Goal: Task Accomplishment & Management: Use online tool/utility

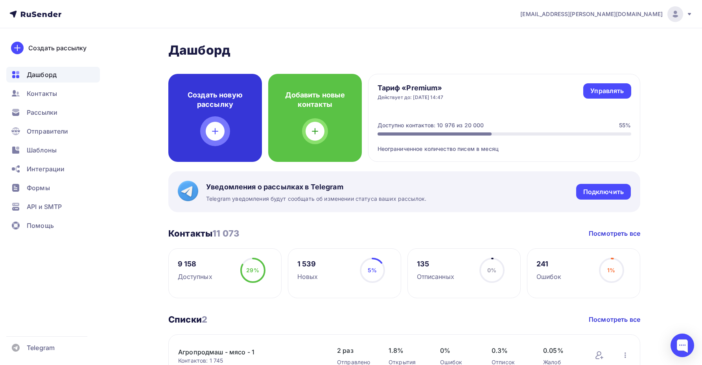
click at [223, 136] on div at bounding box center [215, 131] width 19 height 19
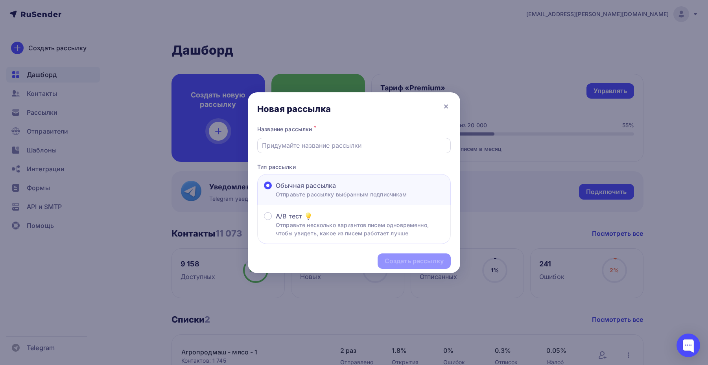
click at [339, 150] on input "text" at bounding box center [354, 145] width 184 height 9
click at [349, 151] on div at bounding box center [354, 145] width 194 height 15
click at [279, 143] on input "text" at bounding box center [354, 145] width 184 height 9
paste input "Компания Мегахолод предлагает конденсаторы воздушного охлаждения как в стандарт…"
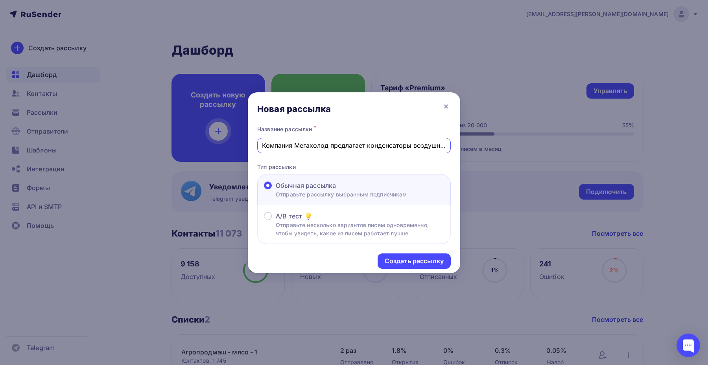
drag, startPoint x: 205, startPoint y: 141, endPoint x: 192, endPoint y: 141, distance: 12.2
click at [192, 141] on div "Новая рассылка Название рассылки * Компания Мегахолод предлагает конденсаторы в…" at bounding box center [354, 182] width 708 height 365
click at [285, 146] on input "Компания Мегахолод предлагает конденсаторы воздушного охлаждения как в стандарт…" at bounding box center [354, 145] width 184 height 9
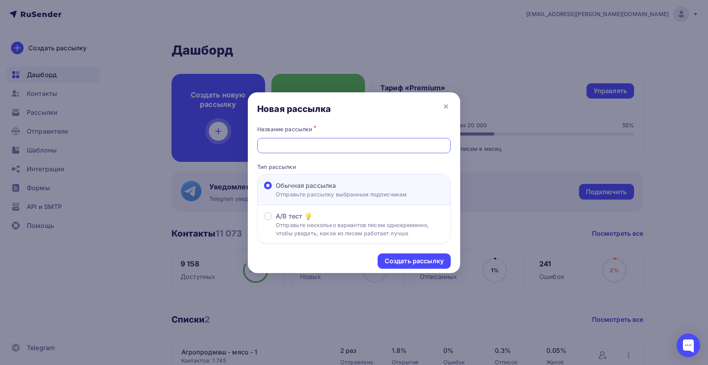
drag, startPoint x: 446, startPoint y: 143, endPoint x: 454, endPoint y: 144, distance: 7.9
click at [454, 144] on div "Название рассылки * Завод [PERSON_NAME] предлагает конденсаторы воздушного охла…" at bounding box center [354, 184] width 212 height 121
click at [337, 149] on input "Завод [PERSON_NAME] предлагает конденсаторы воздушного охлаждения как в стандар…" at bounding box center [354, 145] width 184 height 9
click at [325, 147] on input "Завод [PERSON_NAME] предлагает конденсаторы воздушного охлаждения как в стандар…" at bounding box center [354, 145] width 184 height 9
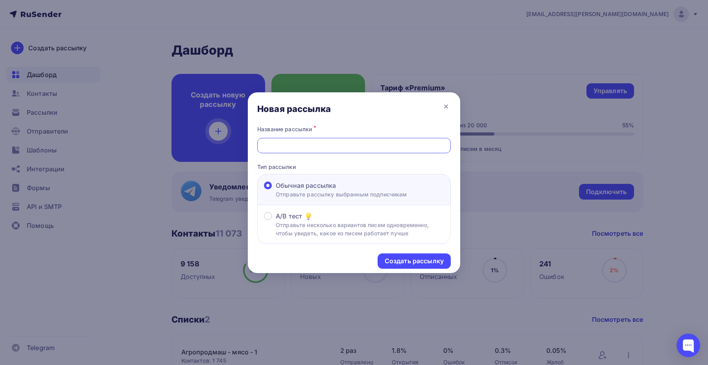
click at [446, 148] on div "Завод [PERSON_NAME] предлагает конденсаторы воздушного охлаждения как в стандар…" at bounding box center [354, 145] width 194 height 15
drag, startPoint x: 422, startPoint y: 149, endPoint x: 459, endPoint y: 144, distance: 37.4
click at [459, 144] on div "Название рассылки * Завод [PERSON_NAME] предлагает конденсаторы воздушного охла…" at bounding box center [354, 184] width 212 height 121
click at [440, 148] on input "Завод [PERSON_NAME] предлагает конденсаторы воздушного охлаждения как в стандар…" at bounding box center [354, 145] width 184 height 9
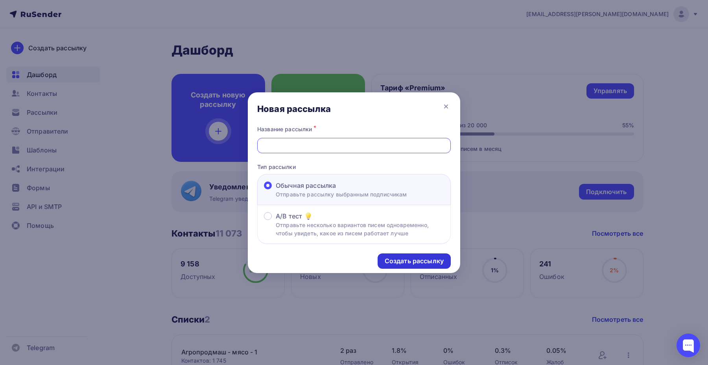
type input "Завод [PERSON_NAME] предлагает конденсаторы воздушного охлаждения как в стандар…"
click at [408, 256] on div "Создать рассылку" at bounding box center [414, 261] width 73 height 15
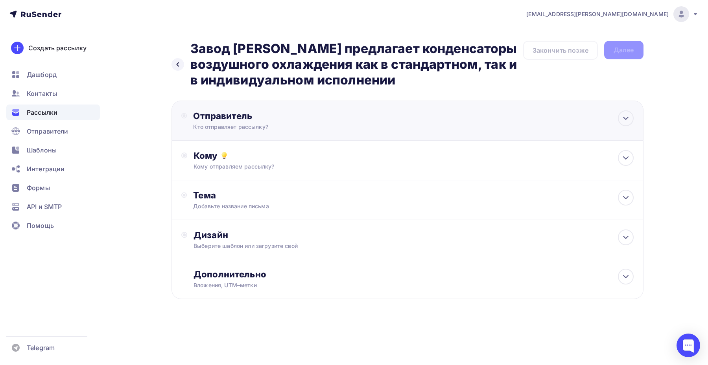
click at [257, 117] on div "Отправитель" at bounding box center [278, 116] width 170 height 11
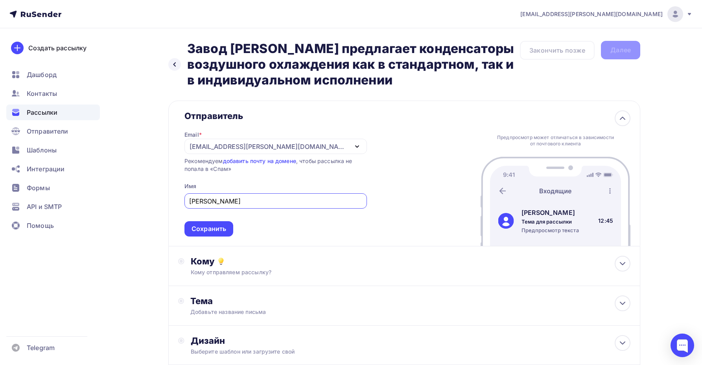
click at [201, 148] on div "[EMAIL_ADDRESS][PERSON_NAME][DOMAIN_NAME]" at bounding box center [269, 146] width 159 height 9
type input "[PERSON_NAME]"
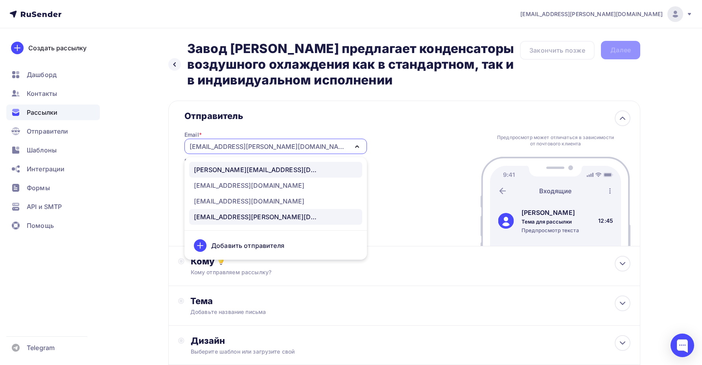
click at [207, 168] on div "[PERSON_NAME][EMAIL_ADDRESS][DOMAIN_NAME]" at bounding box center [257, 169] width 126 height 9
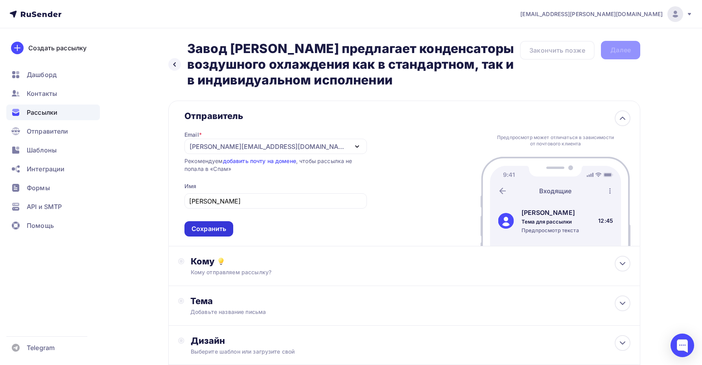
click at [216, 234] on div "Сохранить" at bounding box center [209, 229] width 35 height 9
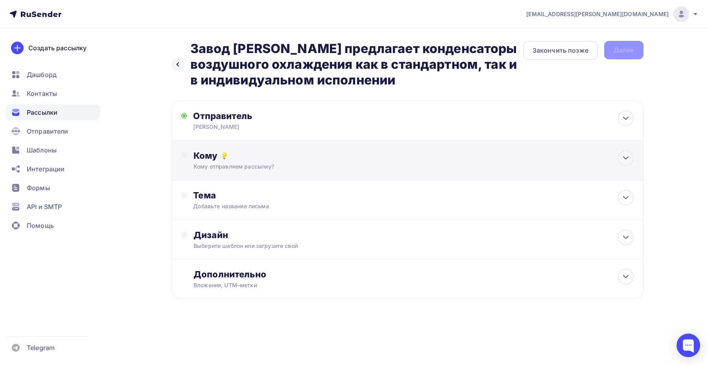
click at [214, 149] on div "Кому Кому отправляем рассылку? Списки получателей Выберите список Все списки id…" at bounding box center [407, 161] width 472 height 40
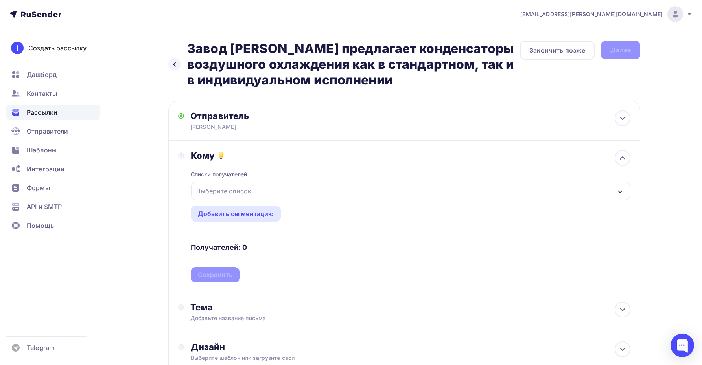
click at [229, 190] on div "Выберите список" at bounding box center [223, 191] width 61 height 14
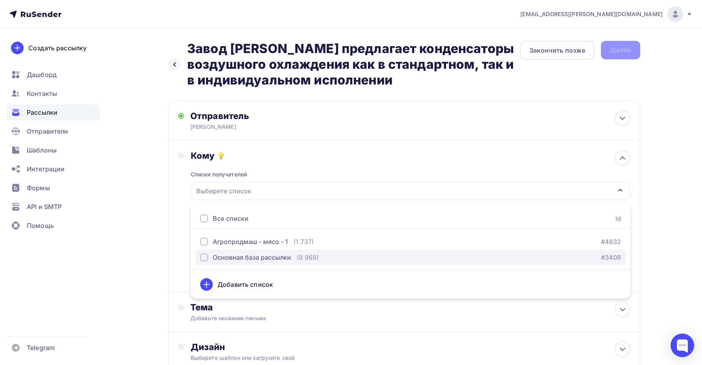
click at [222, 261] on div "Основная база рассылки" at bounding box center [252, 257] width 78 height 9
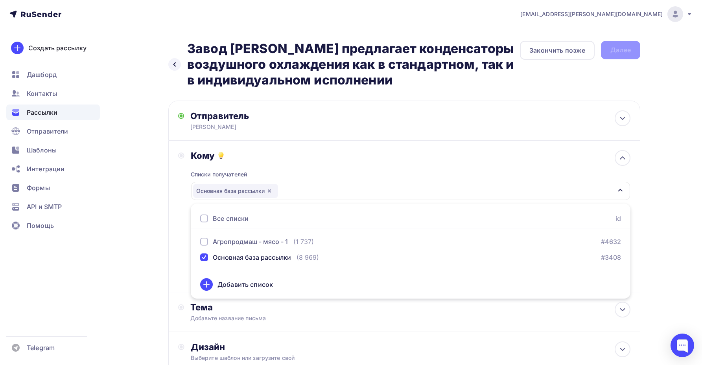
click at [182, 231] on div "Кому Списки получателей Основная база рассылки Все списки id Агропродмаш - мясо…" at bounding box center [404, 216] width 452 height 133
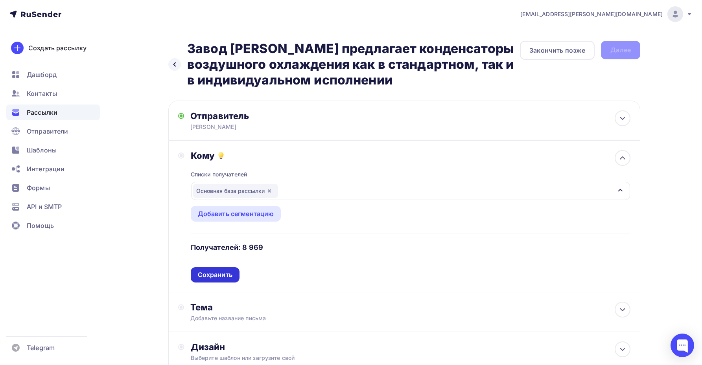
click at [221, 279] on div "Сохранить" at bounding box center [215, 275] width 35 height 9
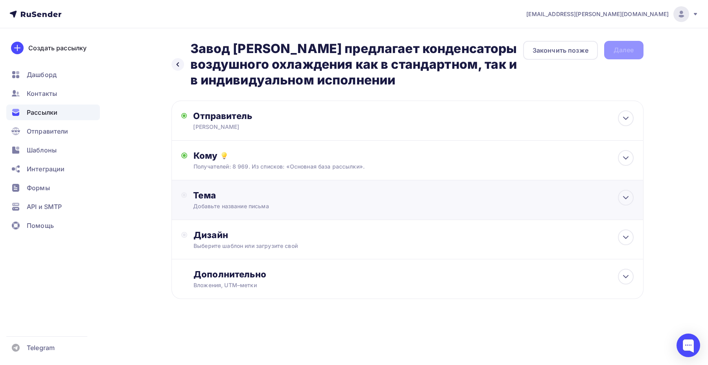
click at [220, 199] on div "Тема" at bounding box center [270, 195] width 155 height 11
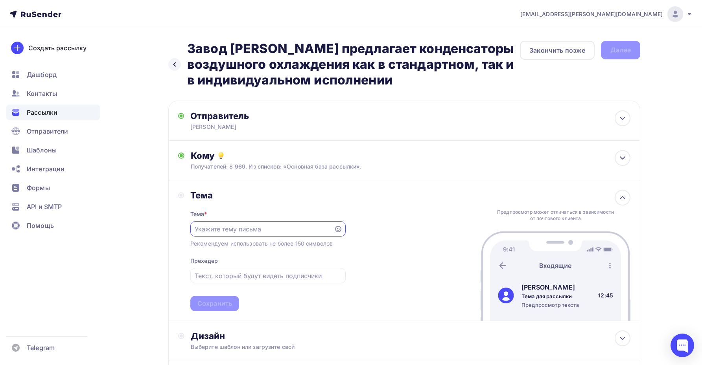
paste input "Завод [PERSON_NAME] предлагает конденсаторы воздушного охлаждения как в стандар…"
type input "Завод [PERSON_NAME] предлагает конденсаторы воздушного охлаждения как в стандар…"
click at [207, 301] on div "Сохранить" at bounding box center [214, 303] width 35 height 9
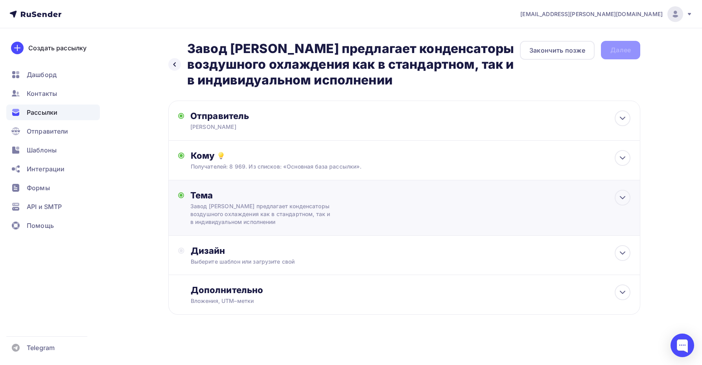
scroll to position [0, 0]
click at [217, 247] on div "Дизайн" at bounding box center [411, 250] width 440 height 11
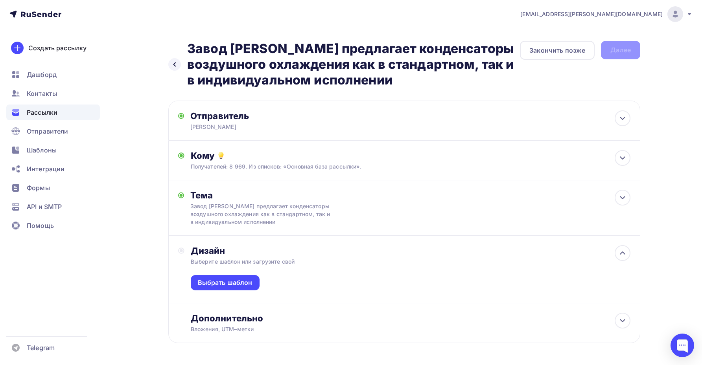
scroll to position [30, 0]
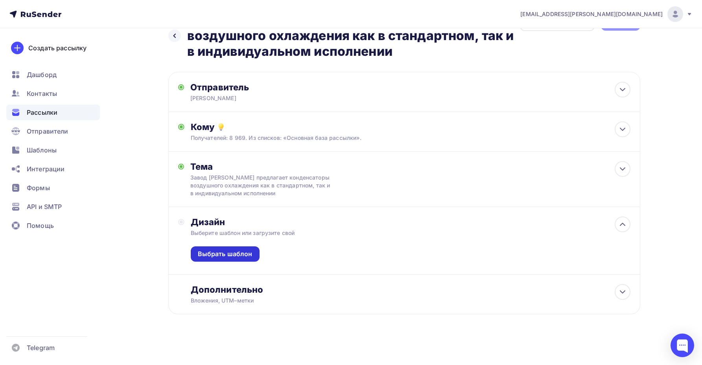
click at [205, 247] on div "Выбрать шаблон" at bounding box center [225, 254] width 69 height 15
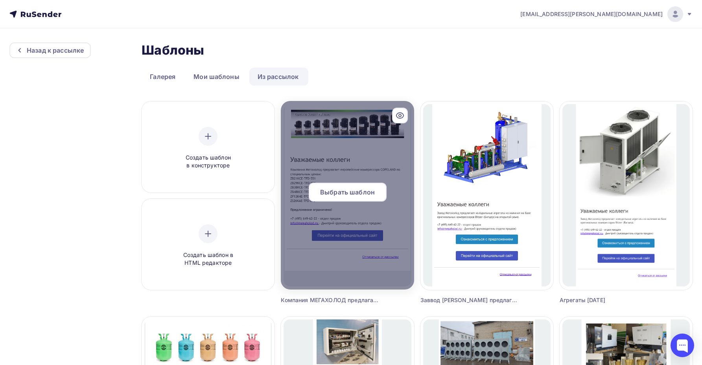
click at [328, 192] on span "Выбрать шаблон" at bounding box center [347, 192] width 55 height 9
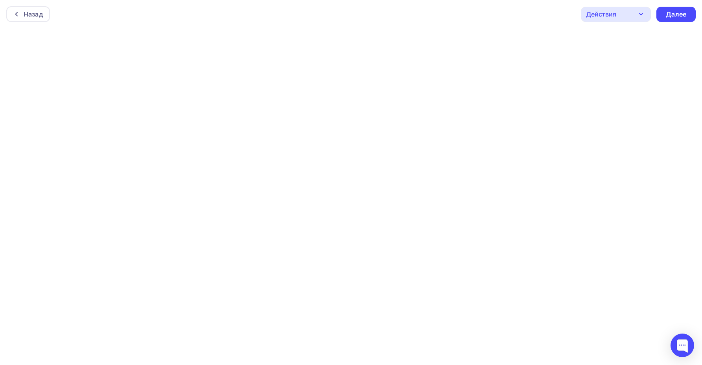
scroll to position [2, 0]
click at [664, 18] on div "Далее" at bounding box center [675, 12] width 39 height 15
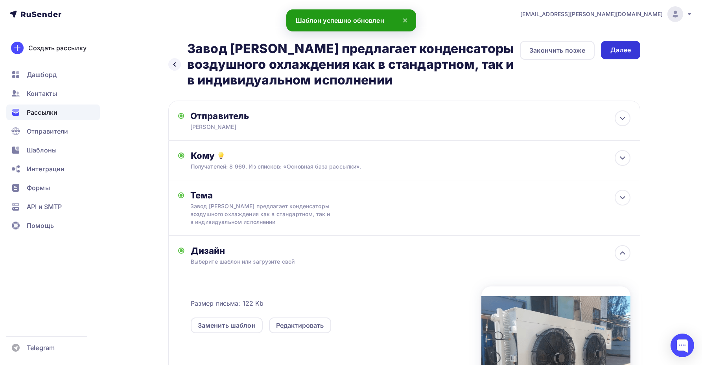
click at [609, 51] on div "Далее" at bounding box center [620, 50] width 39 height 18
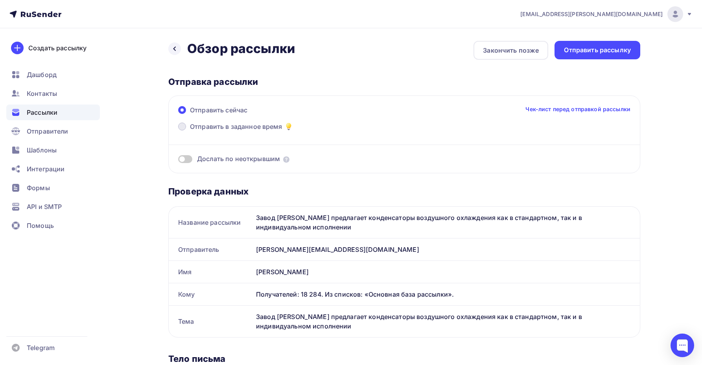
click at [247, 127] on span "Отправить в заданное время" at bounding box center [236, 126] width 92 height 9
click at [190, 131] on input "Отправить в заданное время" at bounding box center [190, 131] width 0 height 0
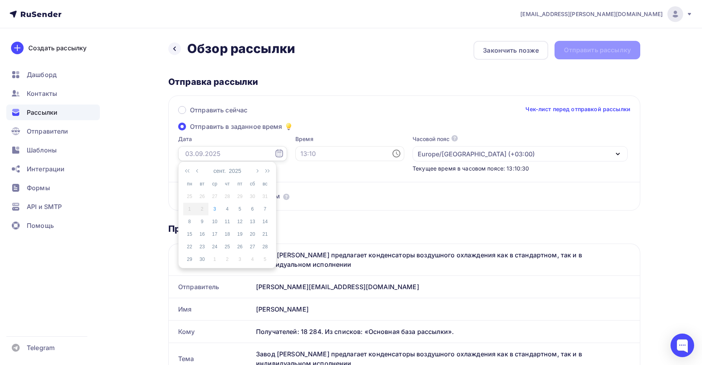
click at [213, 151] on input "text" at bounding box center [232, 153] width 109 height 15
click at [238, 212] on div "5" at bounding box center [240, 209] width 13 height 7
type input "[DATE]"
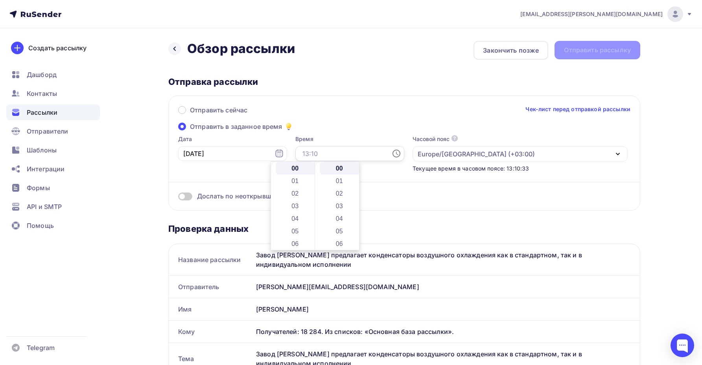
click at [295, 158] on input "text" at bounding box center [349, 153] width 109 height 15
click at [290, 229] on li "08" at bounding box center [296, 231] width 41 height 13
click at [332, 181] on li "55" at bounding box center [340, 179] width 41 height 13
type input "08:55"
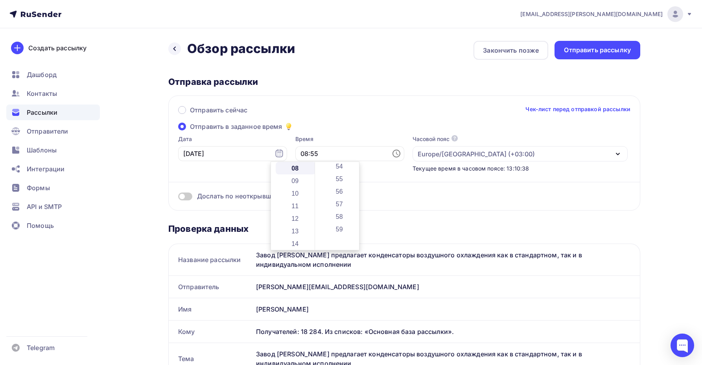
scroll to position [692, 0]
click at [317, 123] on div "Отправить сейчас Чек-лист перед отправкой рассылки Отправить в заданное время Д…" at bounding box center [404, 153] width 472 height 115
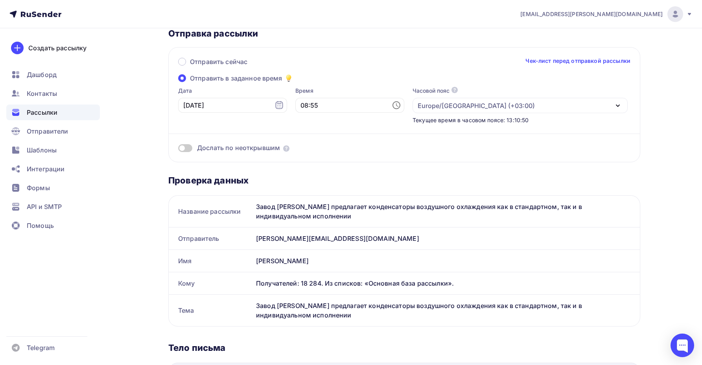
scroll to position [0, 0]
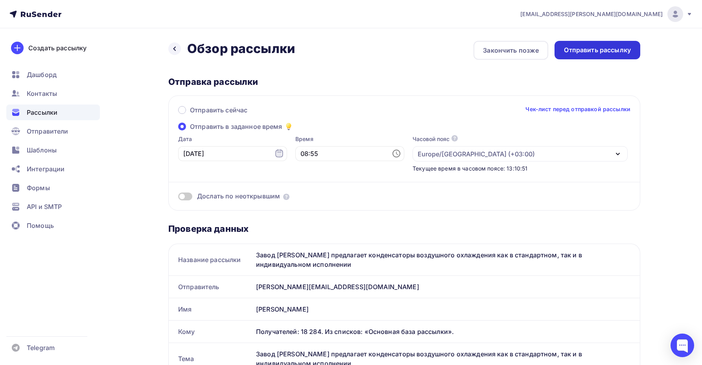
click at [583, 51] on div "Отправить рассылку" at bounding box center [597, 50] width 67 height 9
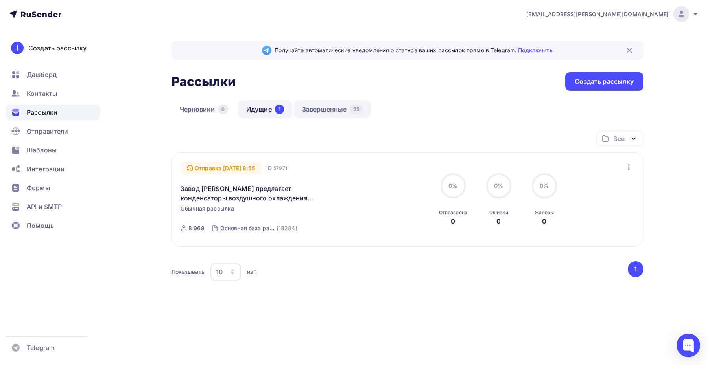
click at [335, 114] on link "Завершенные 55" at bounding box center [332, 109] width 77 height 18
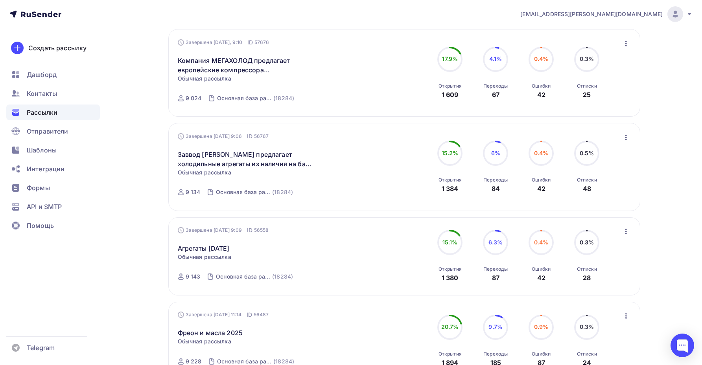
scroll to position [199, 0]
